Goal: Find specific page/section: Find specific page/section

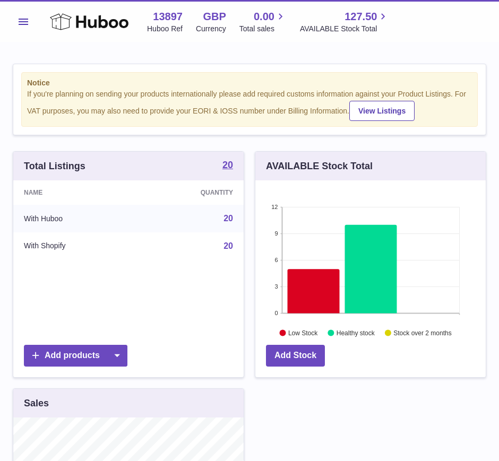
click at [20, 20] on span "Menu" at bounding box center [24, 22] width 10 height 6
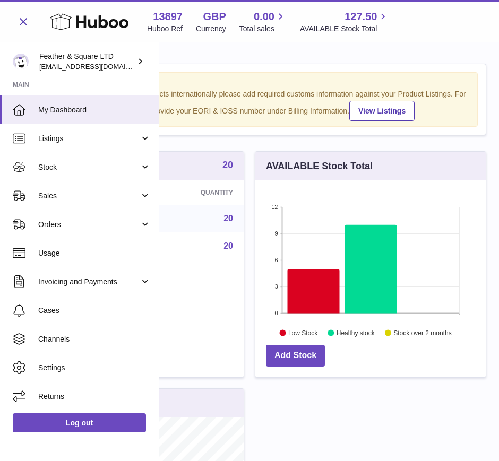
click at [61, 200] on span "Sales" at bounding box center [88, 196] width 101 height 10
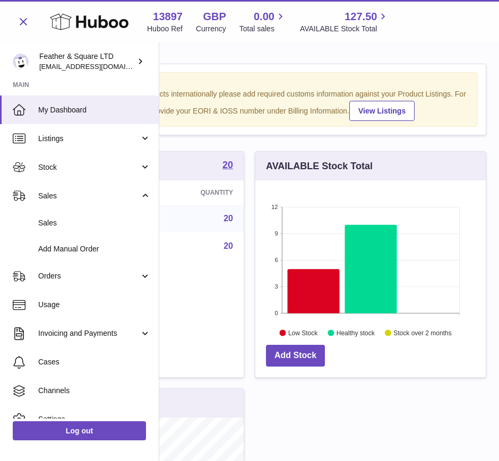
click at [71, 224] on span "Sales" at bounding box center [94, 223] width 112 height 10
